Goal: Information Seeking & Learning: Learn about a topic

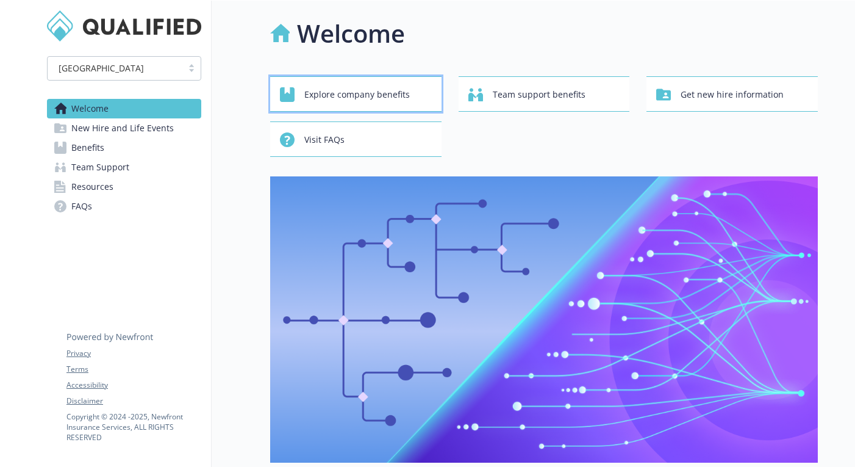
click at [329, 105] on span "Explore company benefits" at bounding box center [357, 94] width 106 height 23
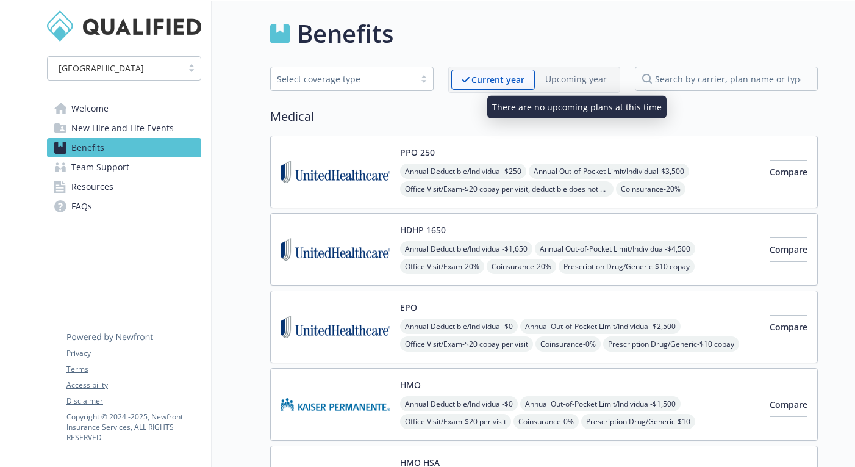
click at [577, 77] on p "Upcoming year" at bounding box center [576, 79] width 62 height 13
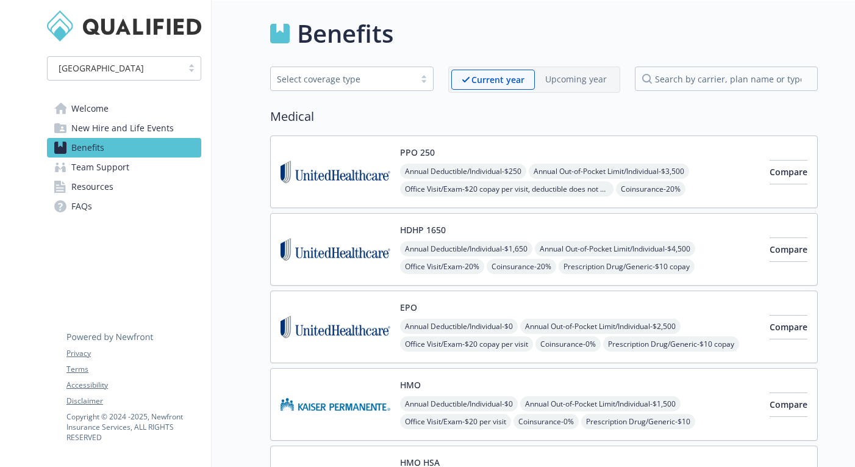
click at [161, 171] on link "Team Support" at bounding box center [124, 167] width 154 height 20
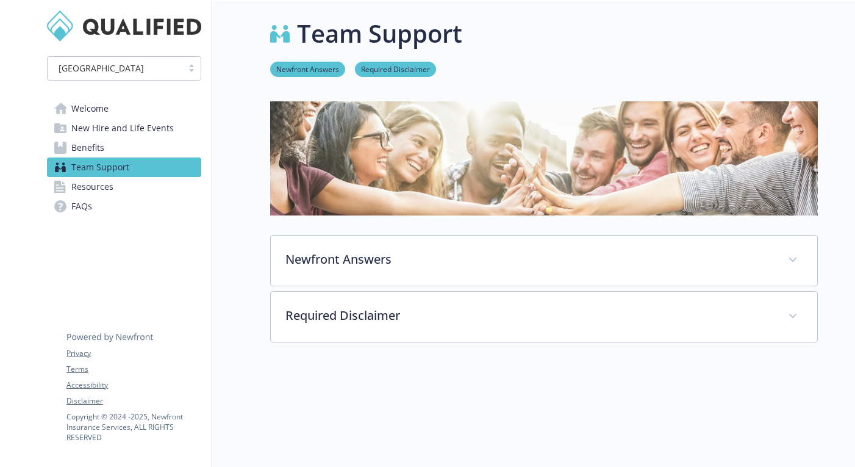
click at [162, 192] on link "Resources" at bounding box center [124, 187] width 154 height 20
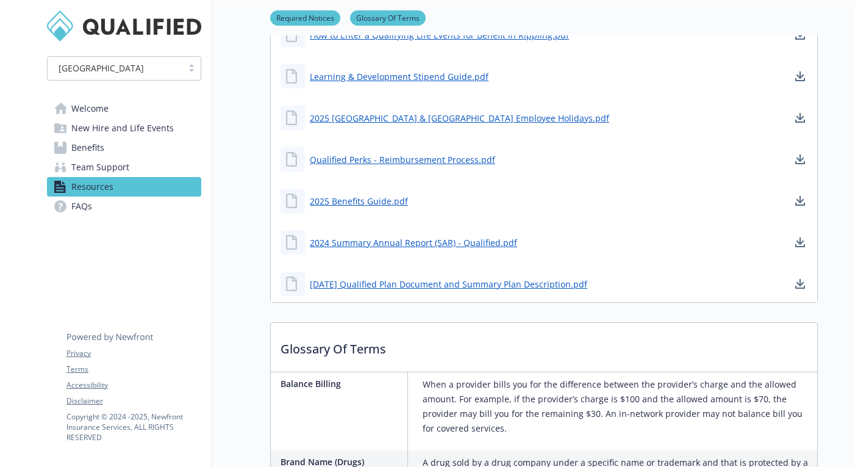
scroll to position [476, 0]
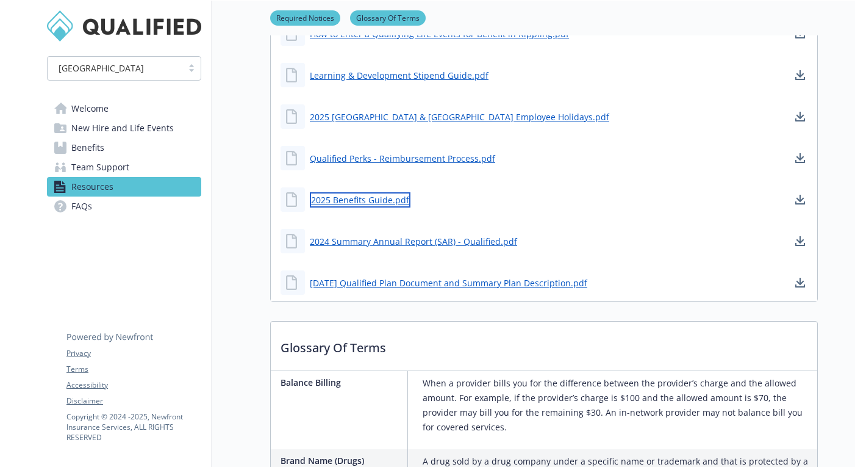
click at [347, 195] on link "2025 Benefits Guide.pdf" at bounding box center [360, 199] width 101 height 15
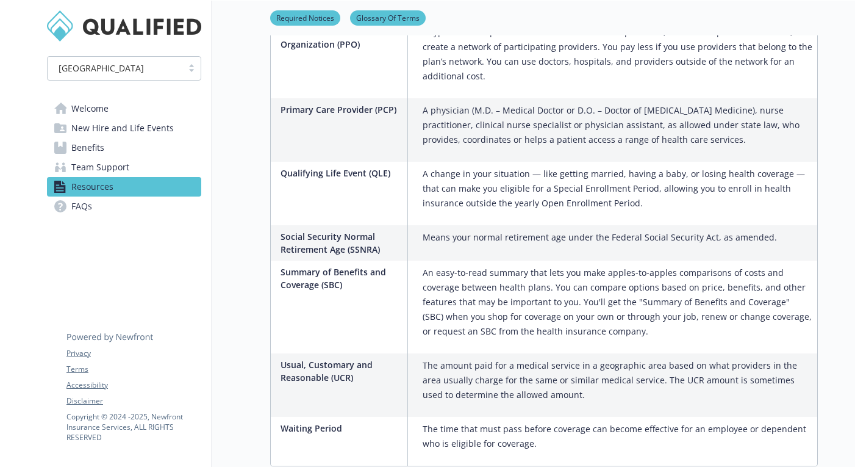
scroll to position [2208, 0]
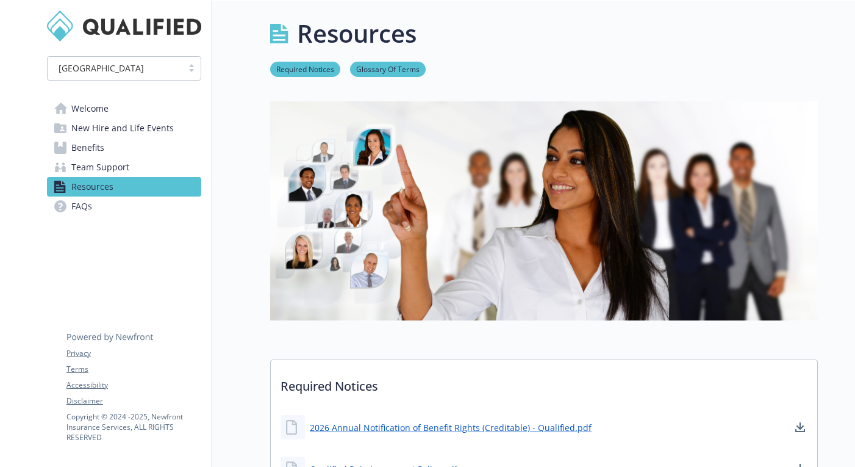
click at [142, 207] on link "FAQs" at bounding box center [124, 206] width 154 height 20
